Goal: Entertainment & Leisure: Consume media (video, audio)

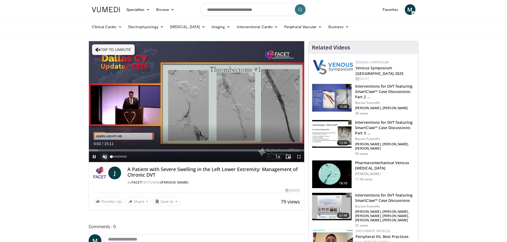
click at [101, 156] on span "Video Player" at bounding box center [105, 157] width 11 height 11
